Goal: Navigation & Orientation: Find specific page/section

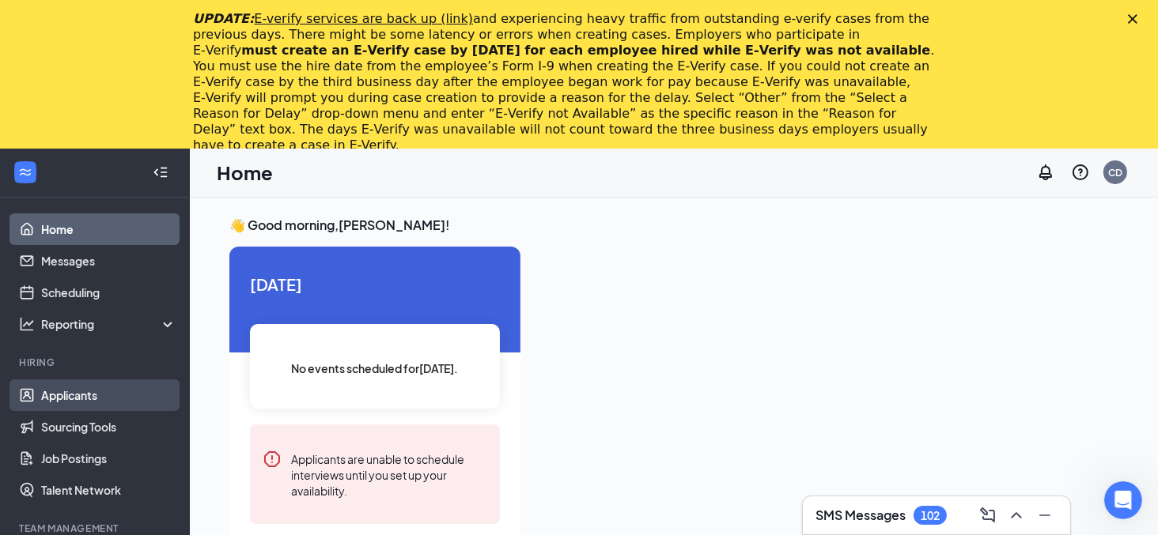
click at [72, 397] on link "Applicants" at bounding box center [108, 396] width 135 height 32
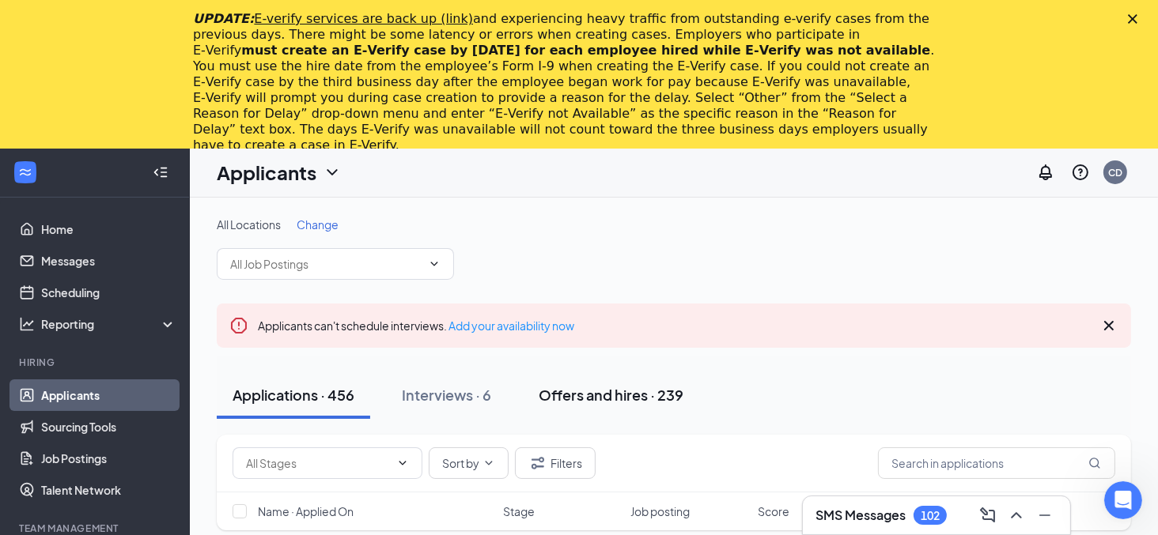
click at [599, 404] on div "Offers and hires · 239" at bounding box center [611, 395] width 145 height 20
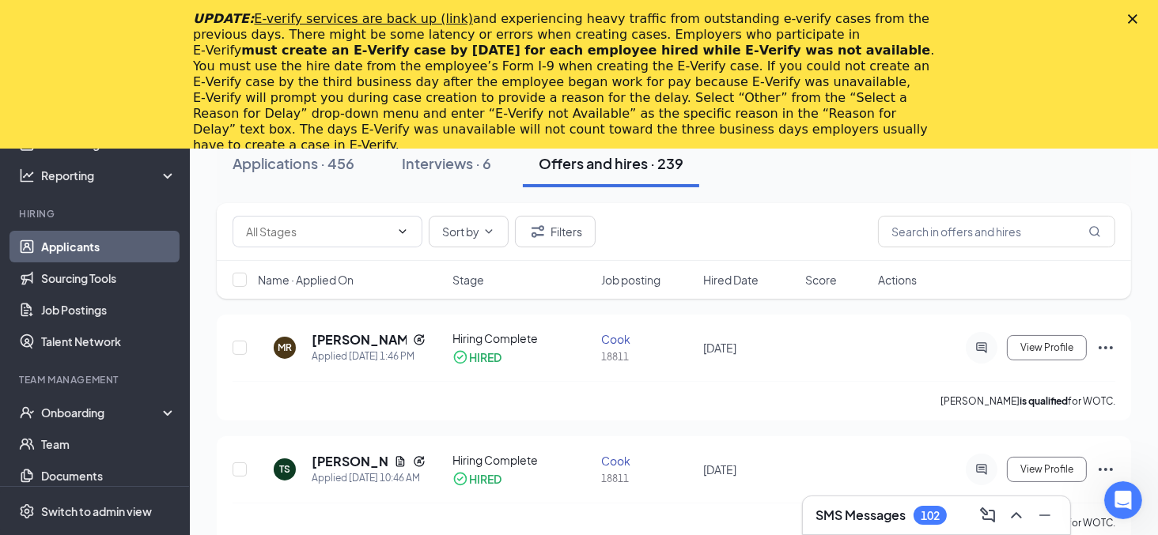
scroll to position [236, 0]
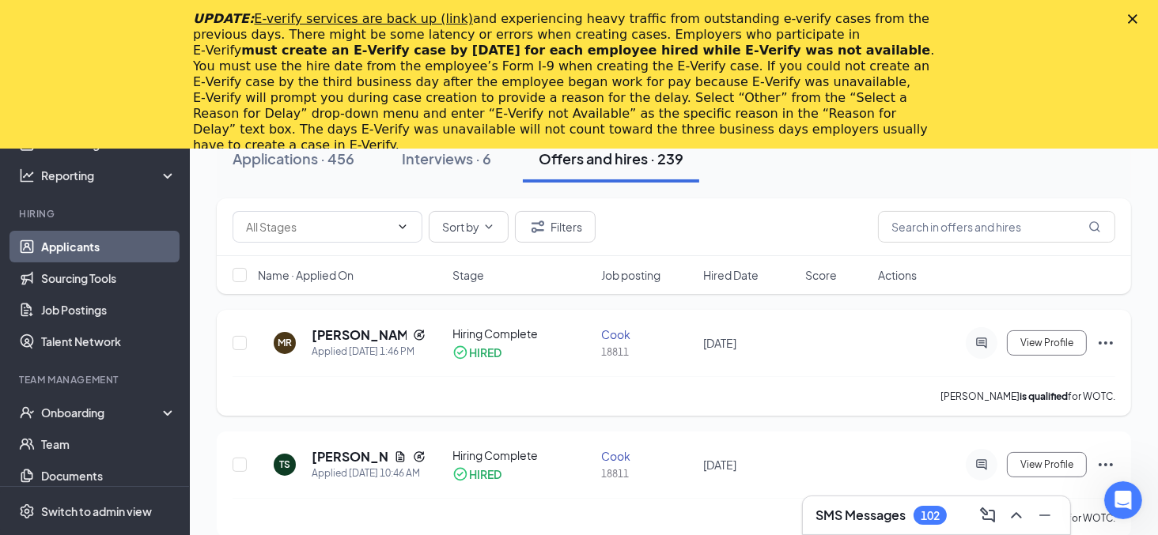
click at [754, 380] on div "[PERSON_NAME] is qualified for WOTC." at bounding box center [673, 396] width 883 height 40
click at [1138, 14] on div "UPDATE: E-verify services are back up (link) and experiencing heavy traffic fro…" at bounding box center [579, 82] width 1158 height 152
click at [1141, 20] on div "UPDATE: E-verify services are back up (link) and experiencing heavy traffic fro…" at bounding box center [579, 82] width 1158 height 152
click at [1137, 20] on icon "Close" at bounding box center [1132, 18] width 9 height 9
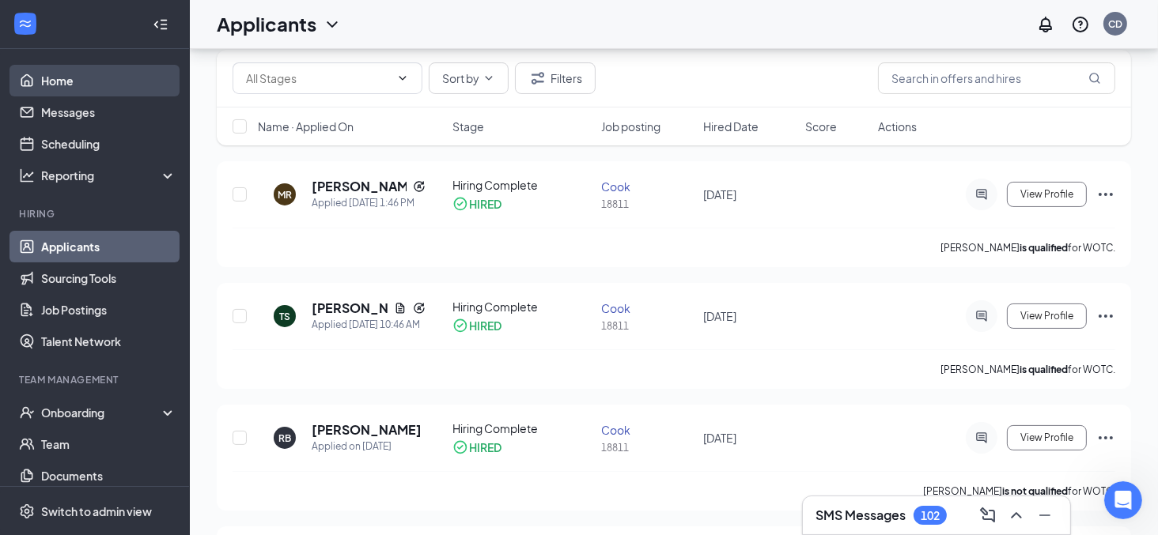
click at [48, 73] on link "Home" at bounding box center [108, 81] width 135 height 32
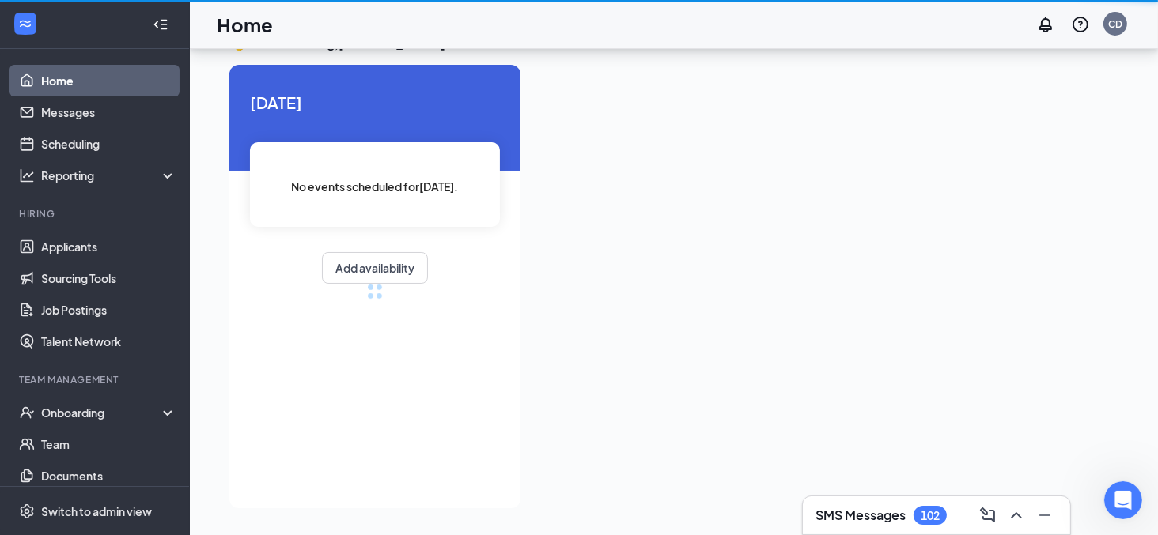
scroll to position [32, 0]
